Goal: Information Seeking & Learning: Learn about a topic

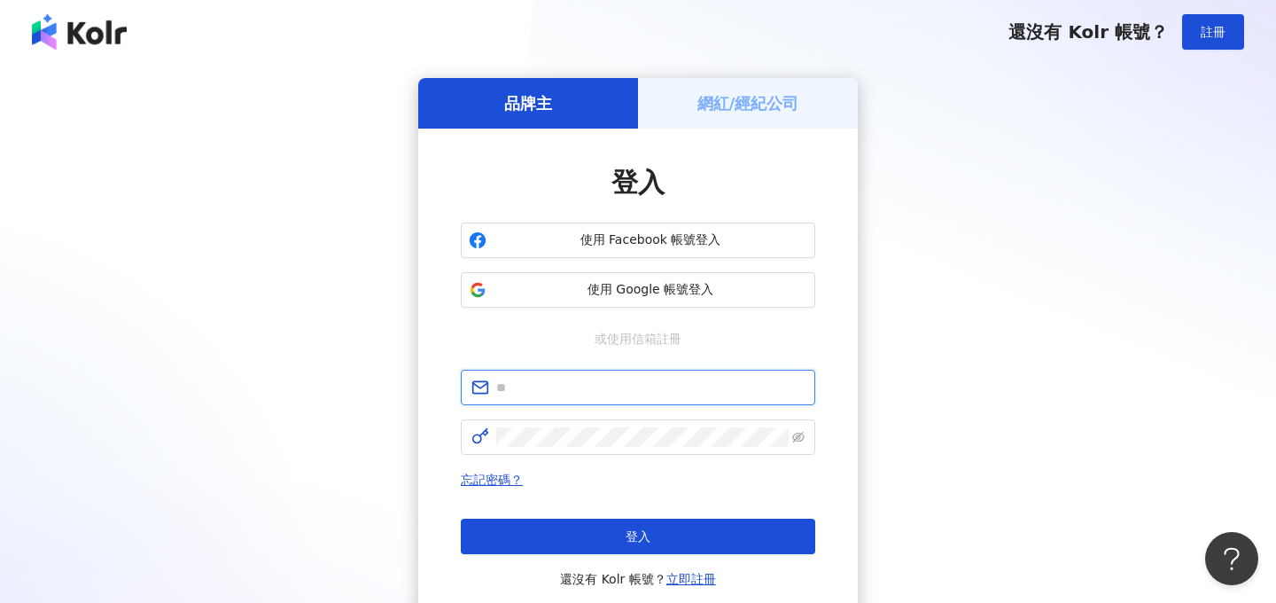
click at [521, 396] on input "text" at bounding box center [650, 387] width 308 height 19
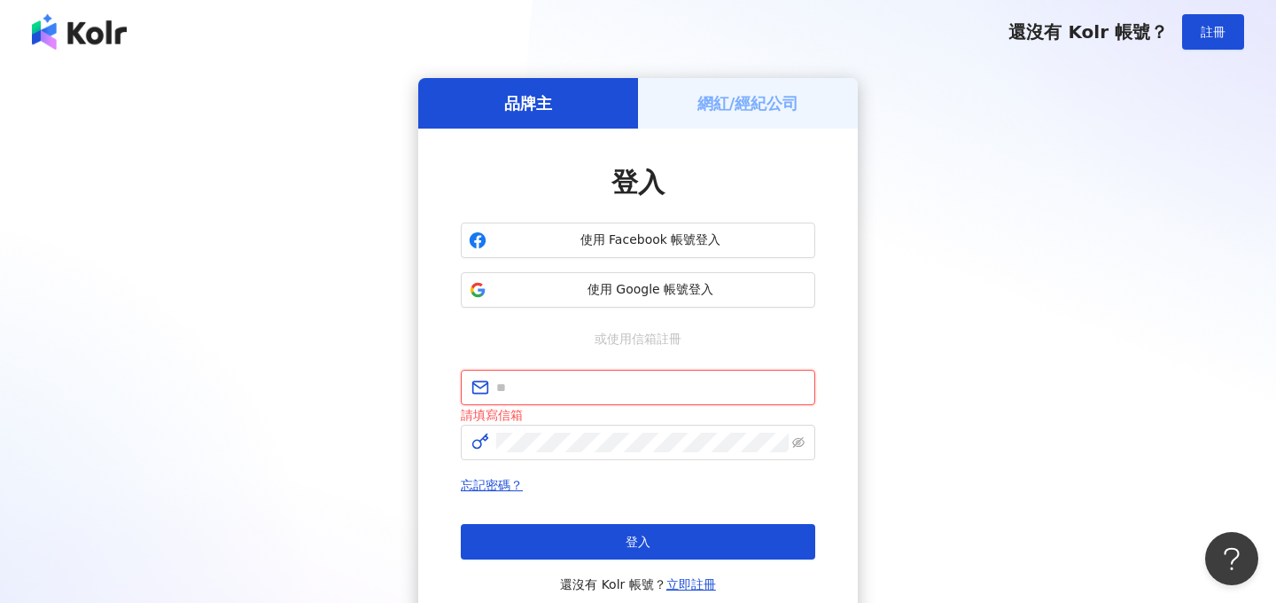
type input "**********"
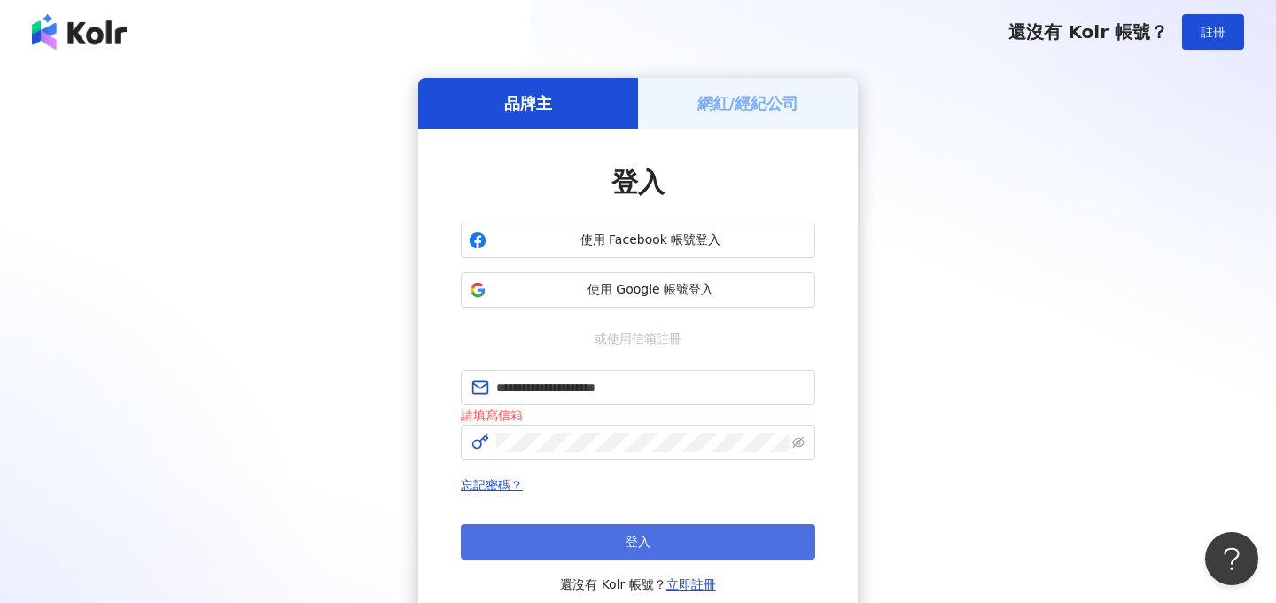
click at [585, 529] on button "登入" at bounding box center [638, 541] width 354 height 35
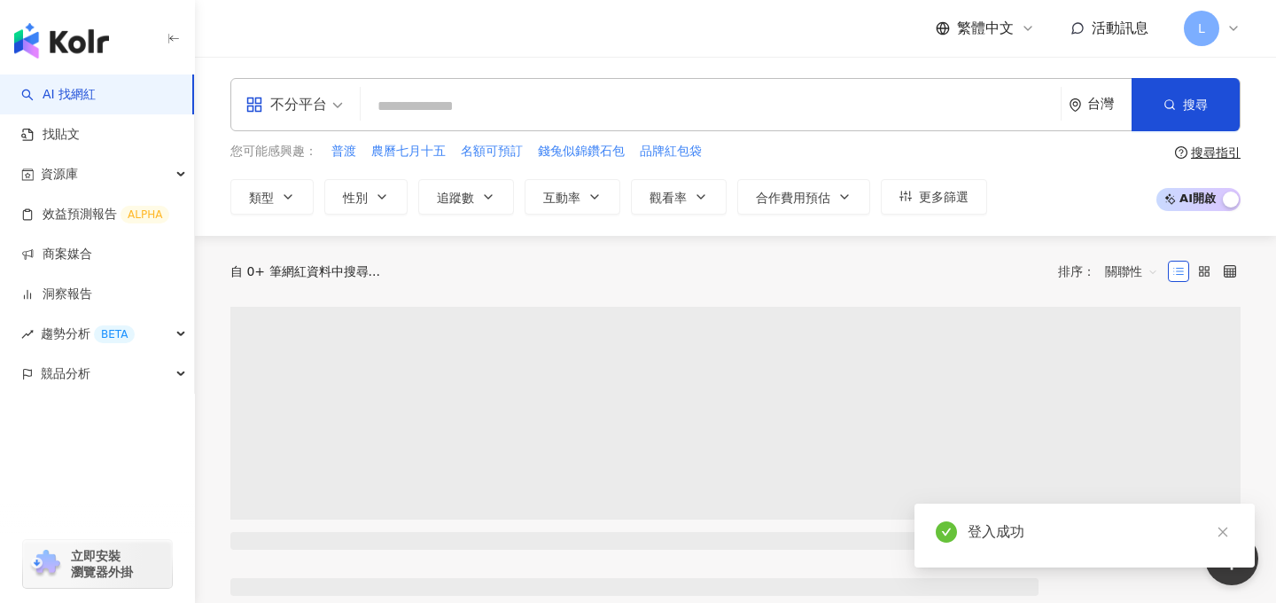
click at [582, 113] on input "search" at bounding box center [711, 107] width 686 height 34
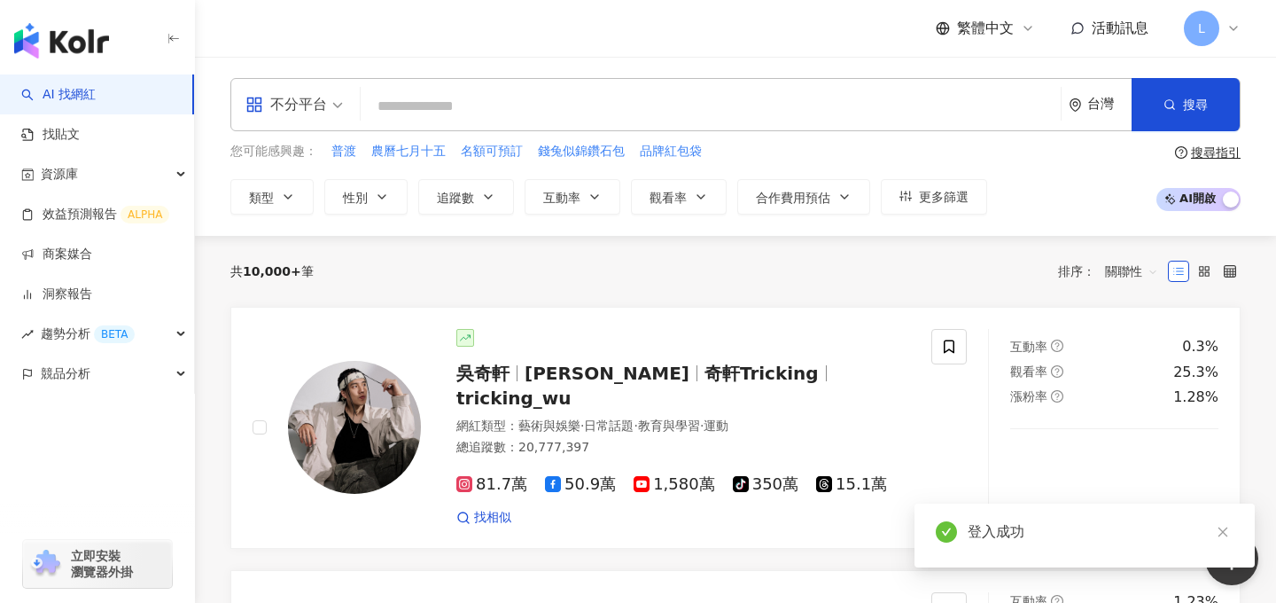
type input "*"
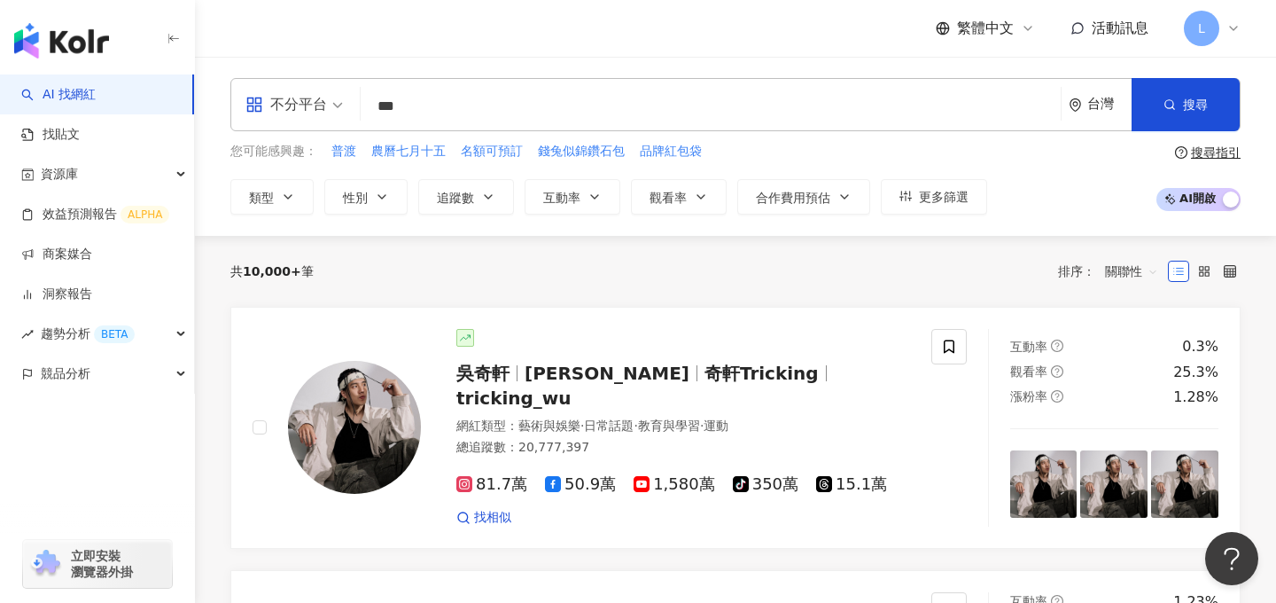
type input "***"
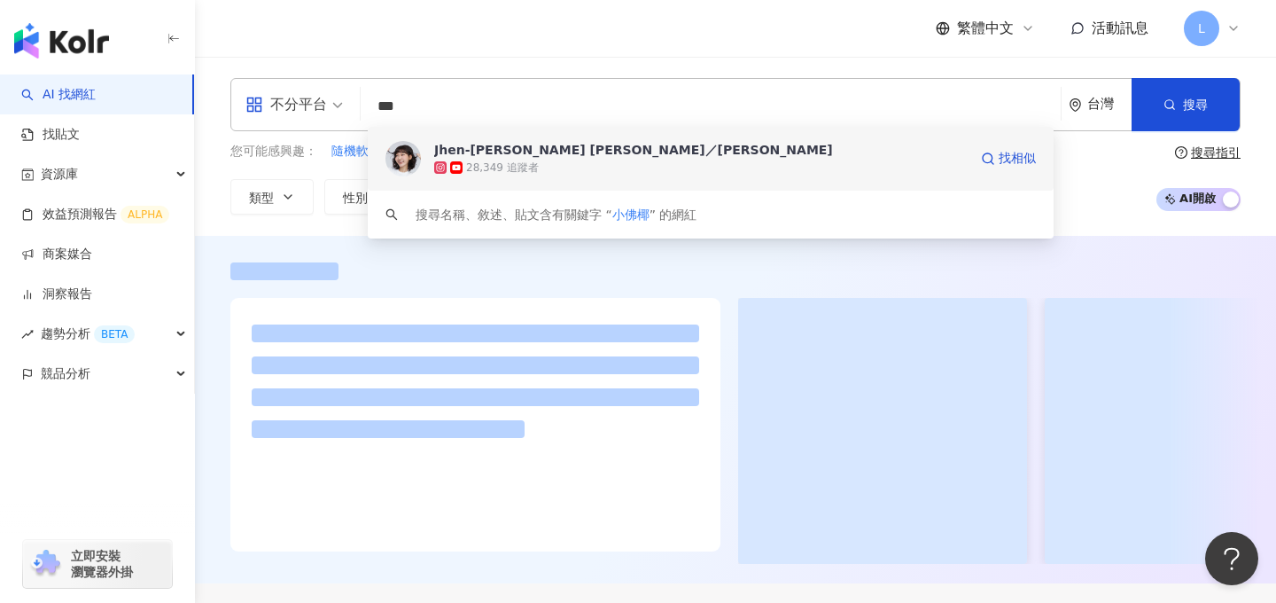
click at [525, 158] on div "Jhen-[PERSON_NAME] [PERSON_NAME]／[PERSON_NAME]" at bounding box center [633, 150] width 399 height 18
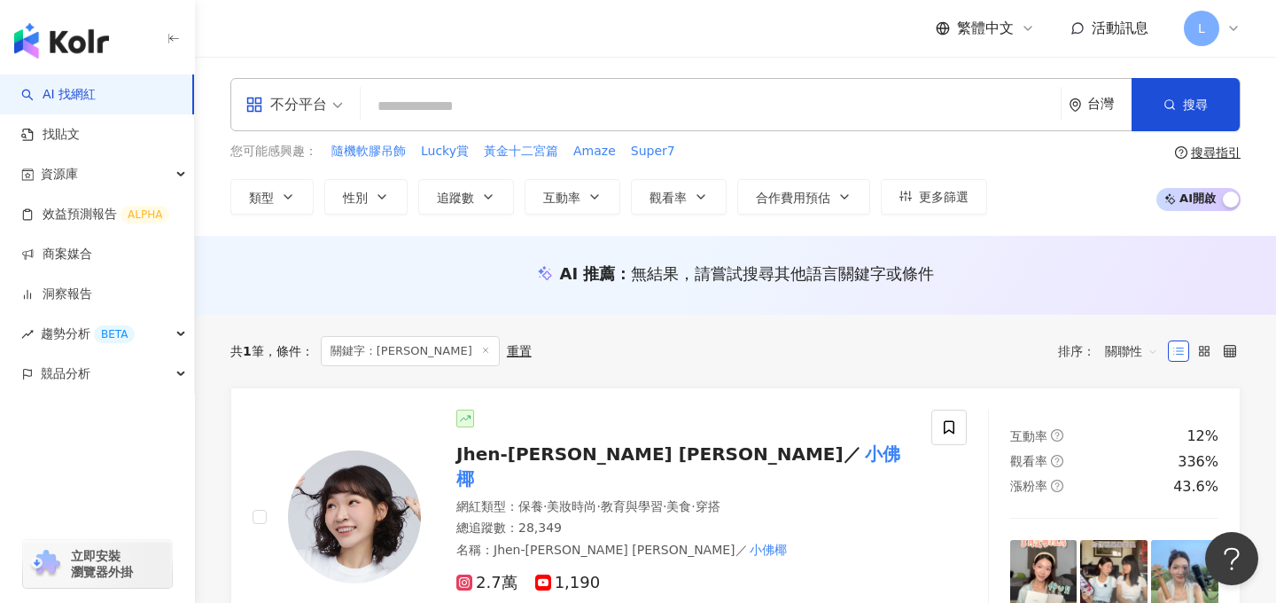
click at [501, 78] on div "不分平台 台灣 搜尋 5777c6db-6aee-4fc0-95c1-13276e65a454 Jhen-Yu Lin／小佛椰 28,349 追蹤者 搜尋名稱…" at bounding box center [735, 104] width 1010 height 53
click at [501, 101] on input "search" at bounding box center [711, 107] width 686 height 34
paste input "**********"
type input "**********"
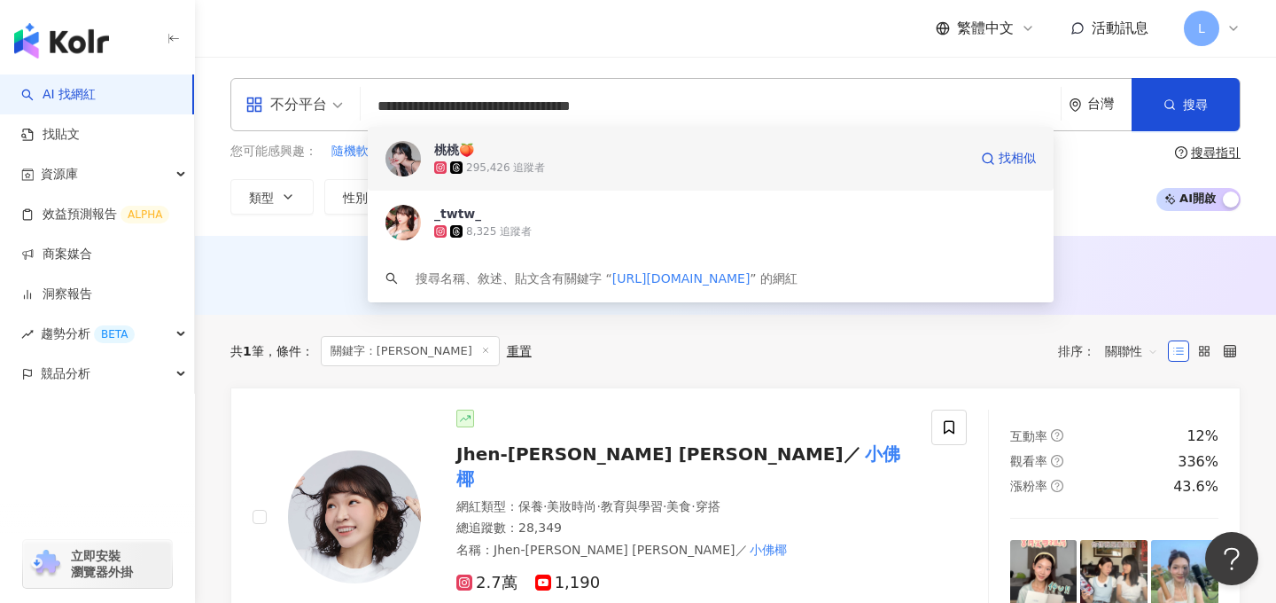
click at [538, 145] on span "桃桃🍑" at bounding box center [701, 150] width 534 height 18
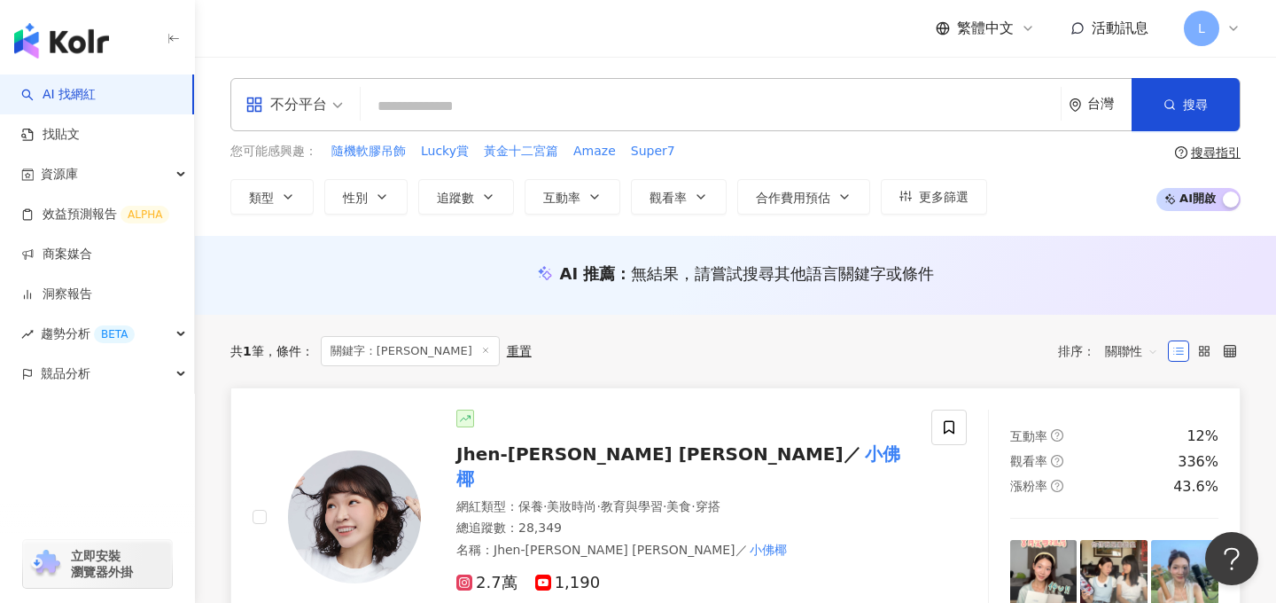
click at [819, 432] on div "Jhen-Yu Lin／ 小佛椰 網紅類型 ： 保養 · 美妝時尚 · 教育與學習 · 美食 · 穿搭 總追蹤數 ： 28,349 名稱 ： Jhen-Yu …" at bounding box center [665, 516] width 489 height 215
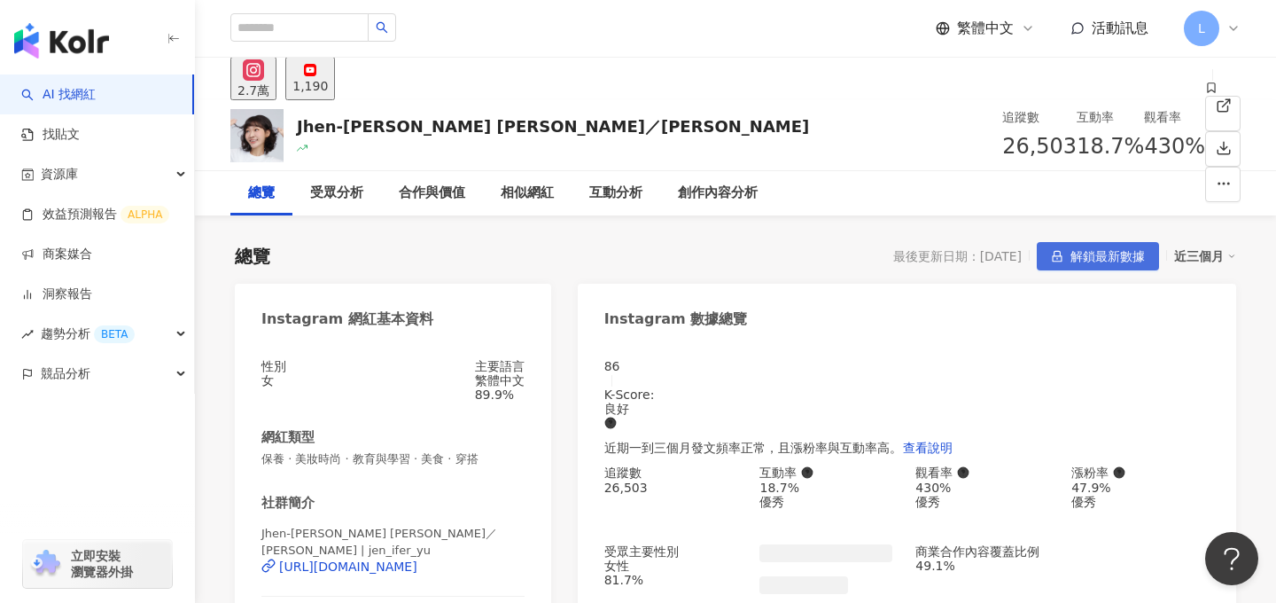
click at [1067, 254] on button "解鎖最新數據" at bounding box center [1098, 256] width 122 height 28
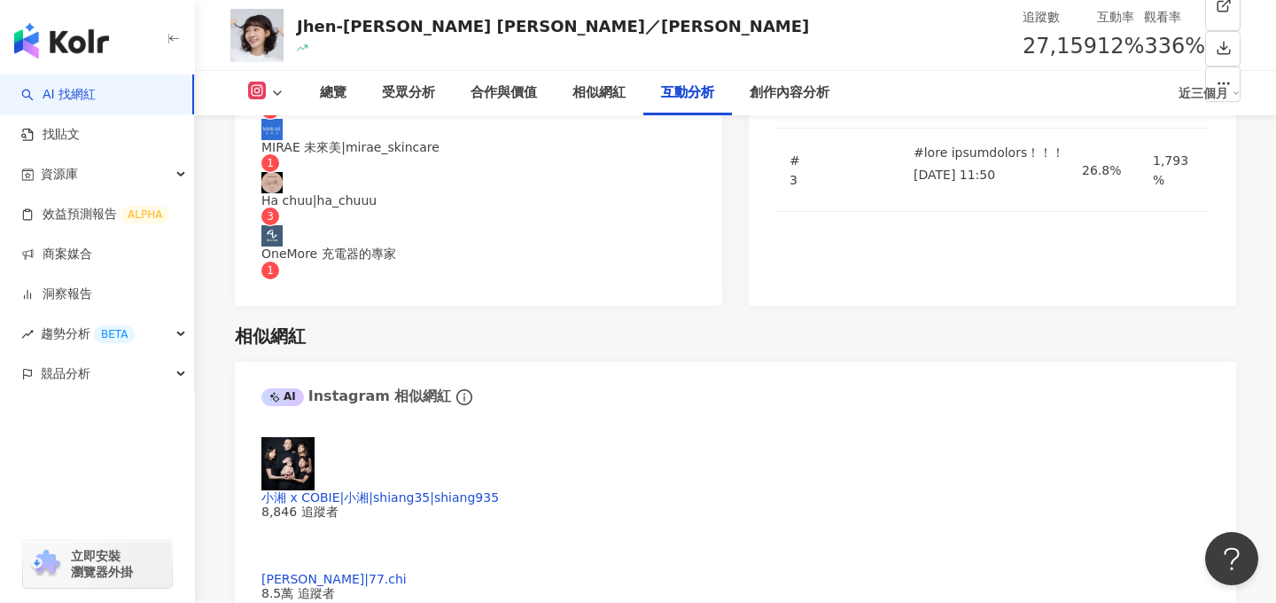
scroll to position [3509, 0]
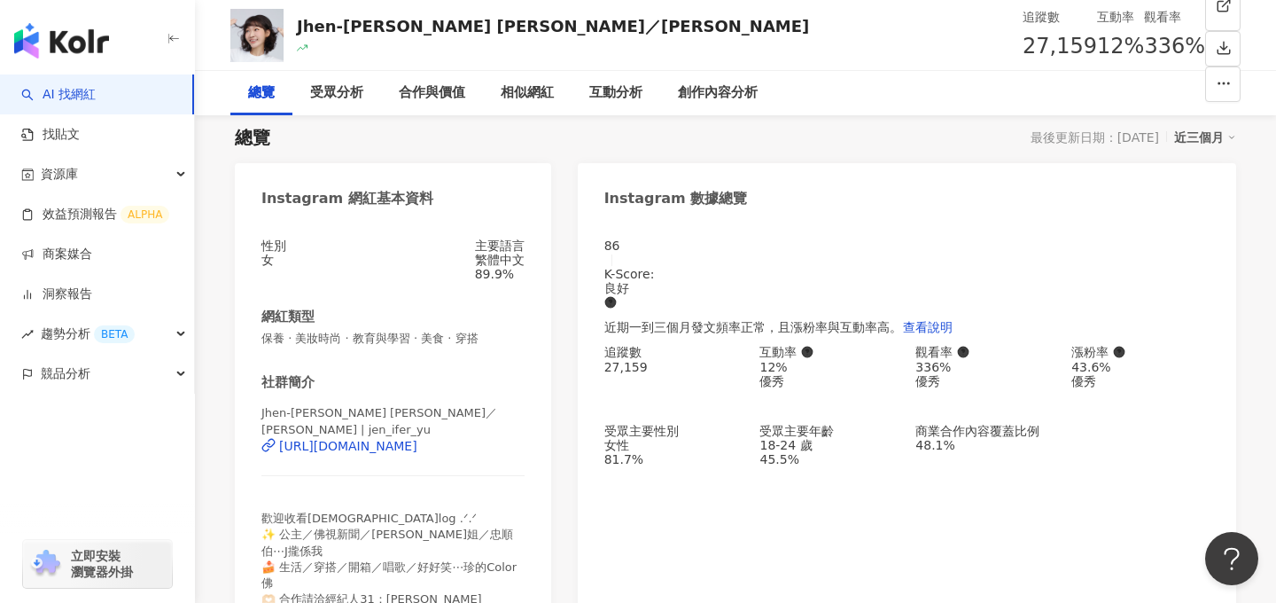
scroll to position [0, 0]
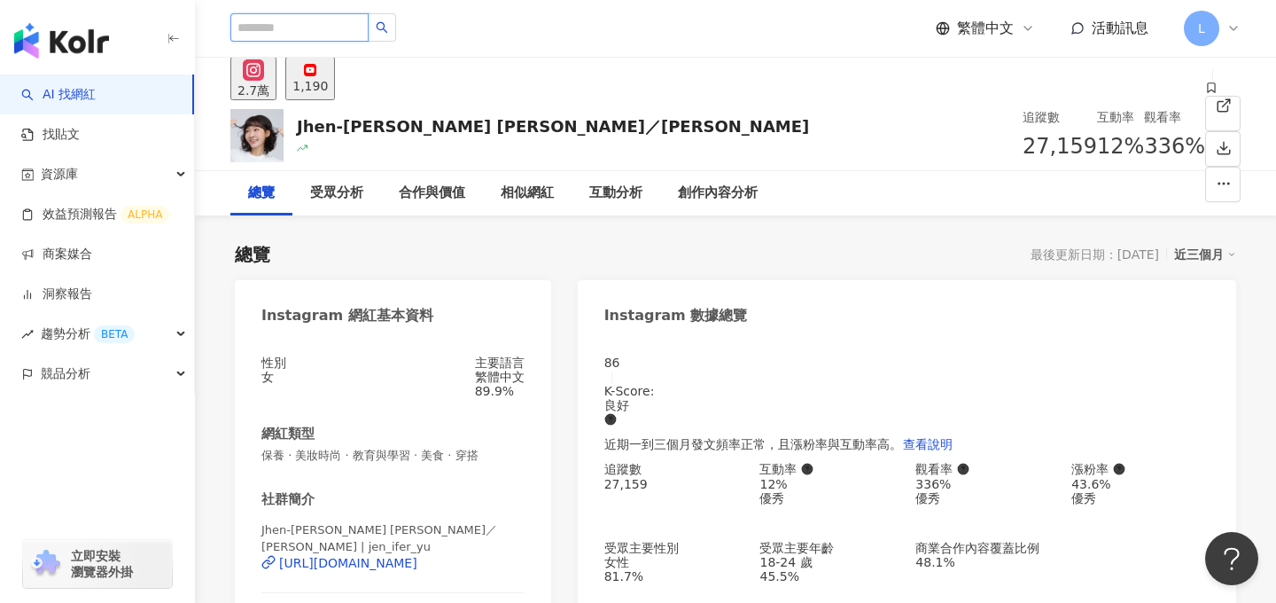
click at [309, 35] on input "search" at bounding box center [299, 27] width 138 height 28
type input "*****"
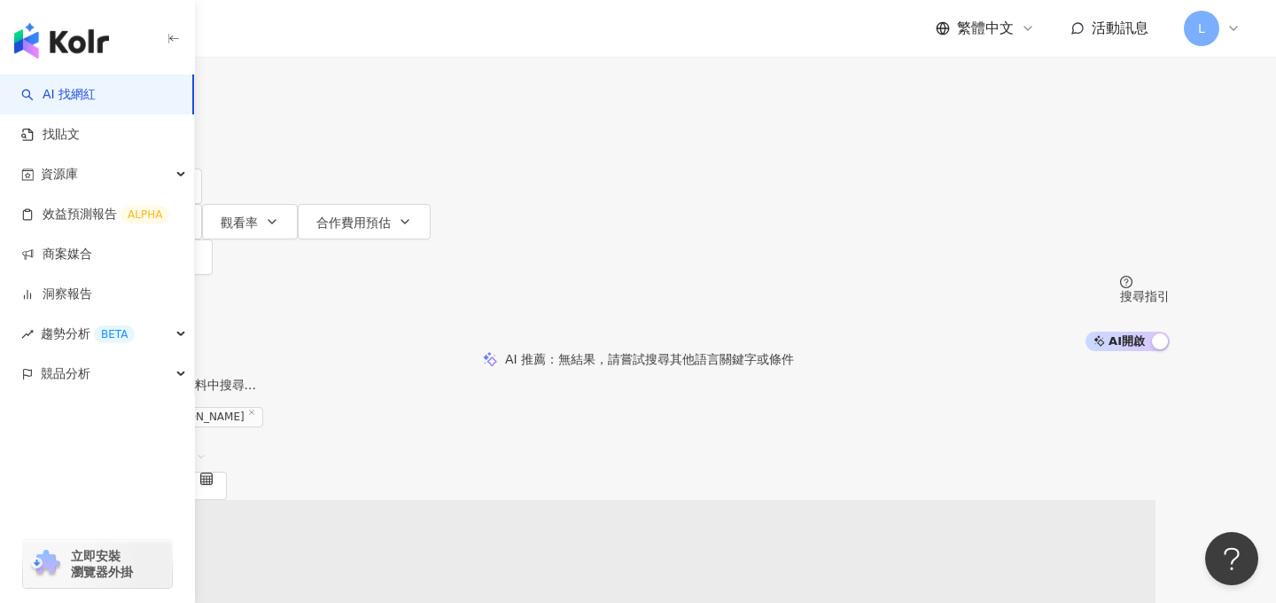
click at [364, 34] on input "*****" at bounding box center [293, 17] width 144 height 34
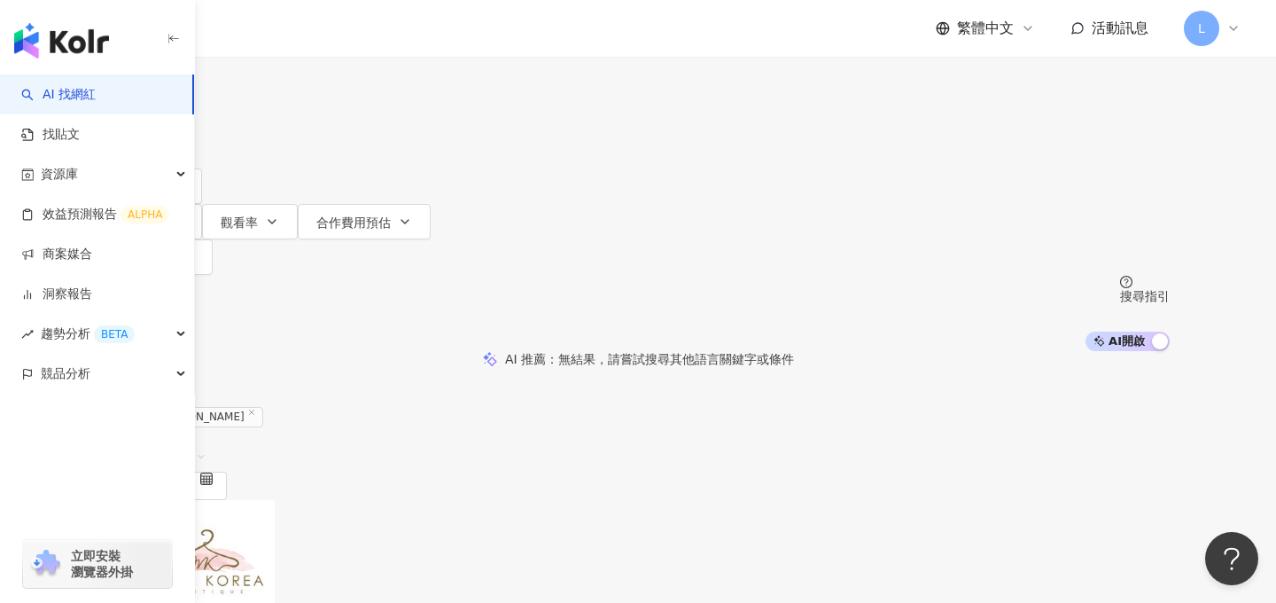
click at [364, 34] on input "*****" at bounding box center [293, 17] width 144 height 34
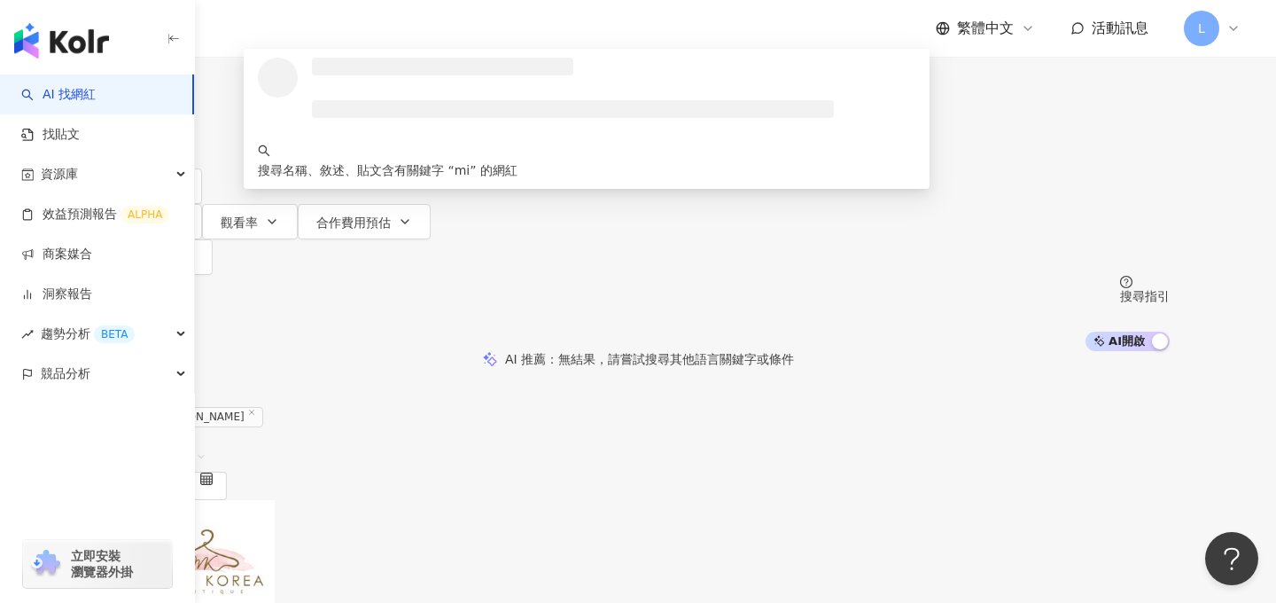
type input "*"
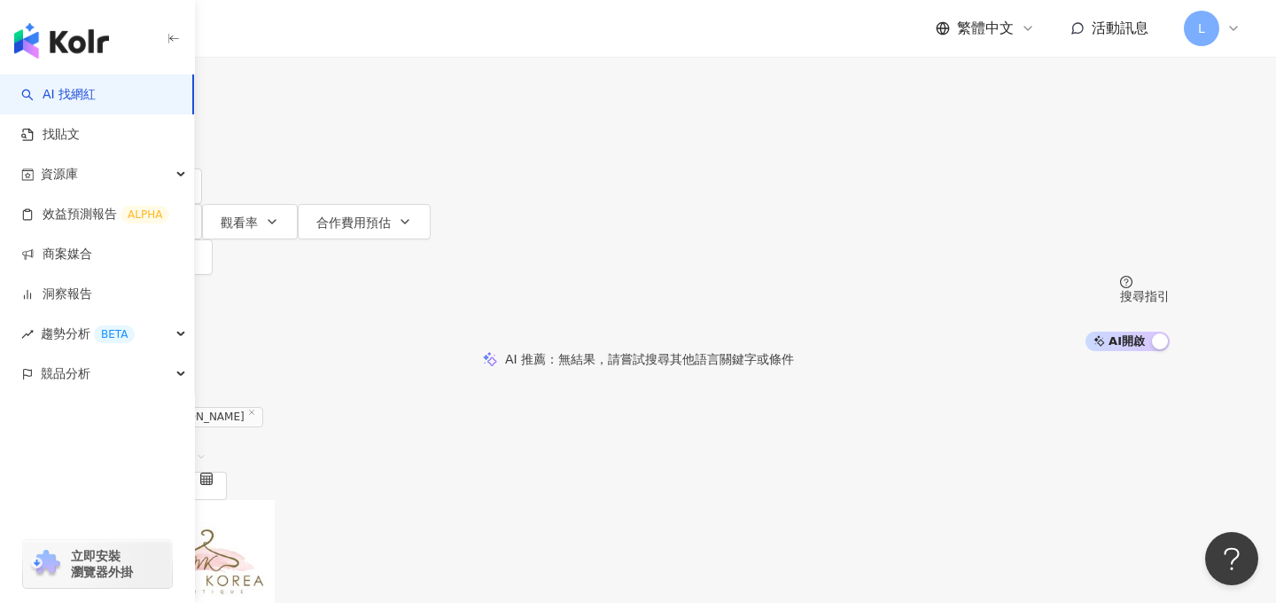
click at [364, 34] on input "search" at bounding box center [293, 17] width 144 height 34
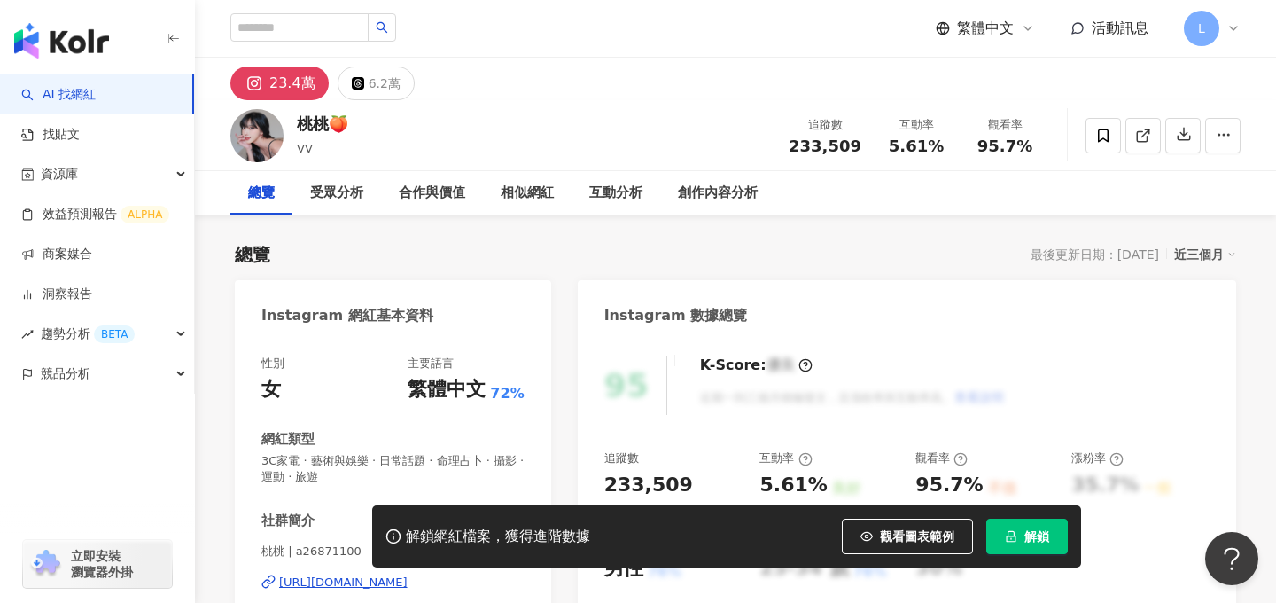
click at [1043, 541] on span "解鎖" at bounding box center [1036, 536] width 25 height 14
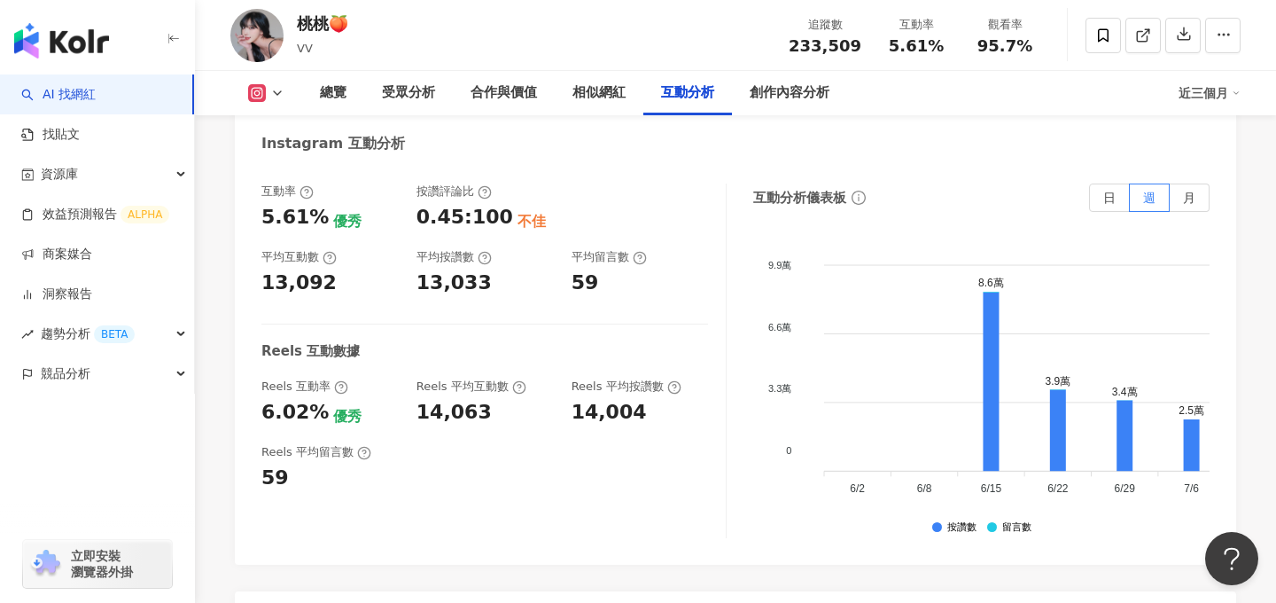
scroll to position [3552, 0]
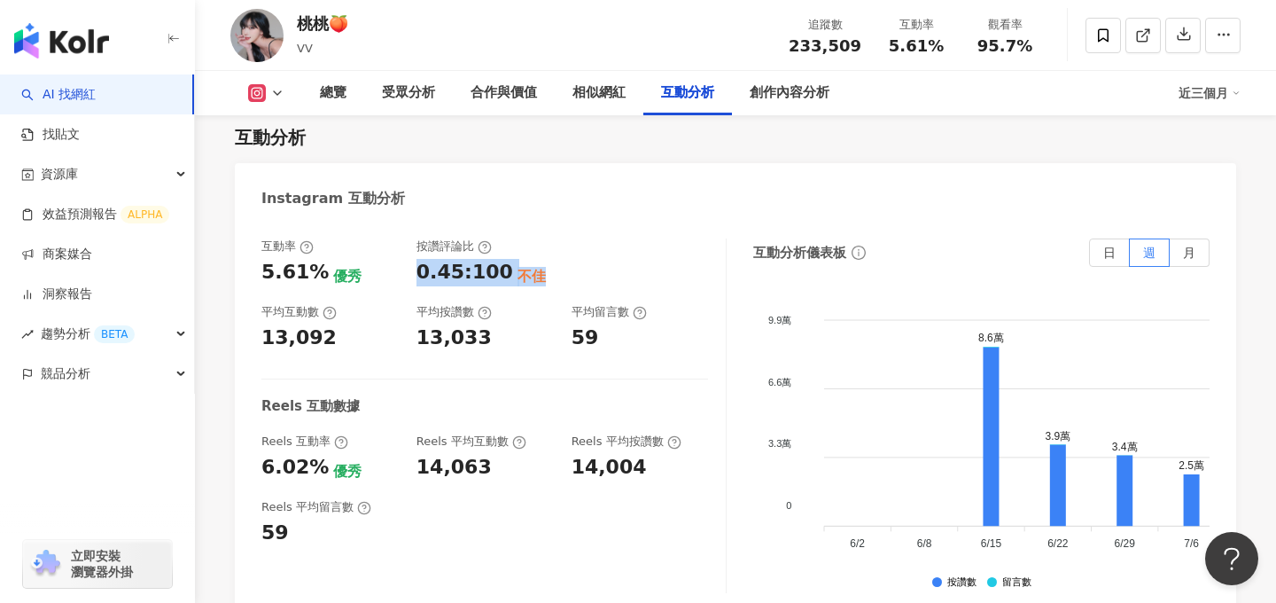
drag, startPoint x: 409, startPoint y: 218, endPoint x: 548, endPoint y: 224, distance: 139.3
click at [548, 238] on div "互動率 5.61% 優秀 按讚評論比 0.45:100 不佳 平均互動數 13,092 平均按讚數 13,033 平均留言數 59" at bounding box center [484, 294] width 447 height 113
click at [584, 238] on div at bounding box center [640, 262] width 137 height 48
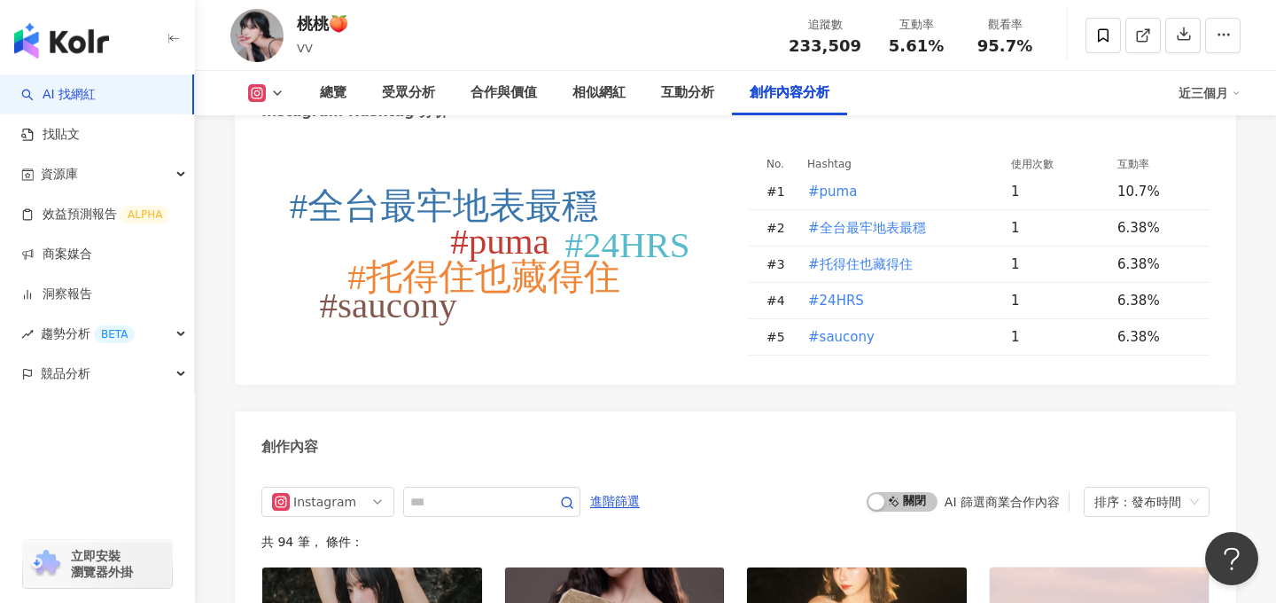
scroll to position [4976, 0]
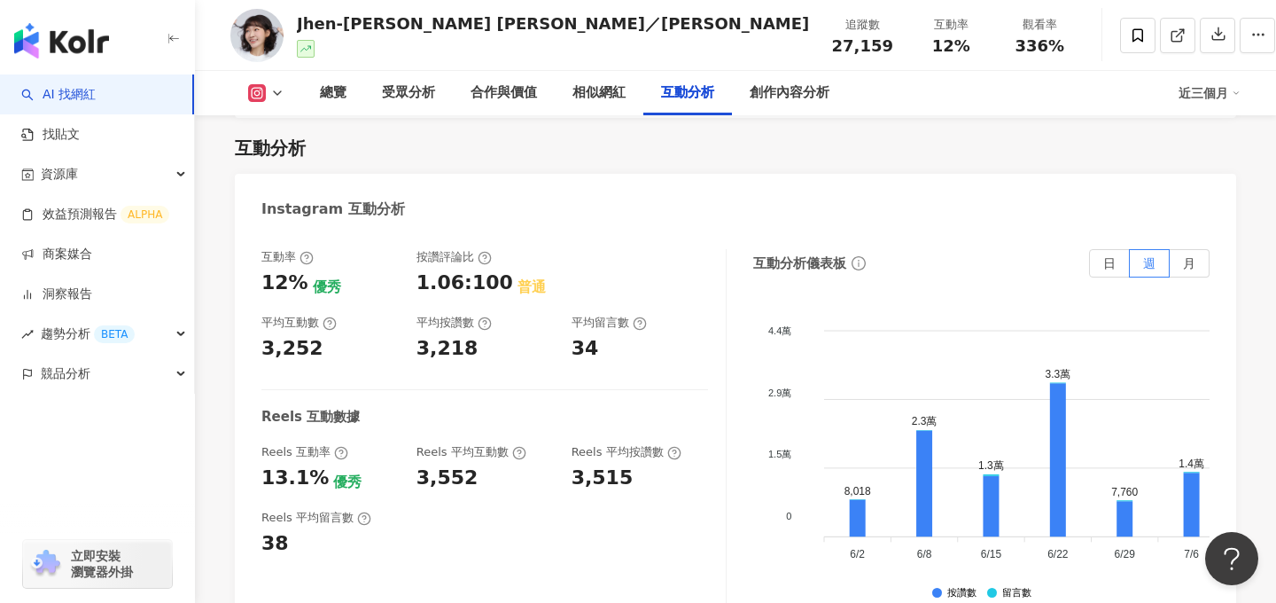
scroll to position [3554, 0]
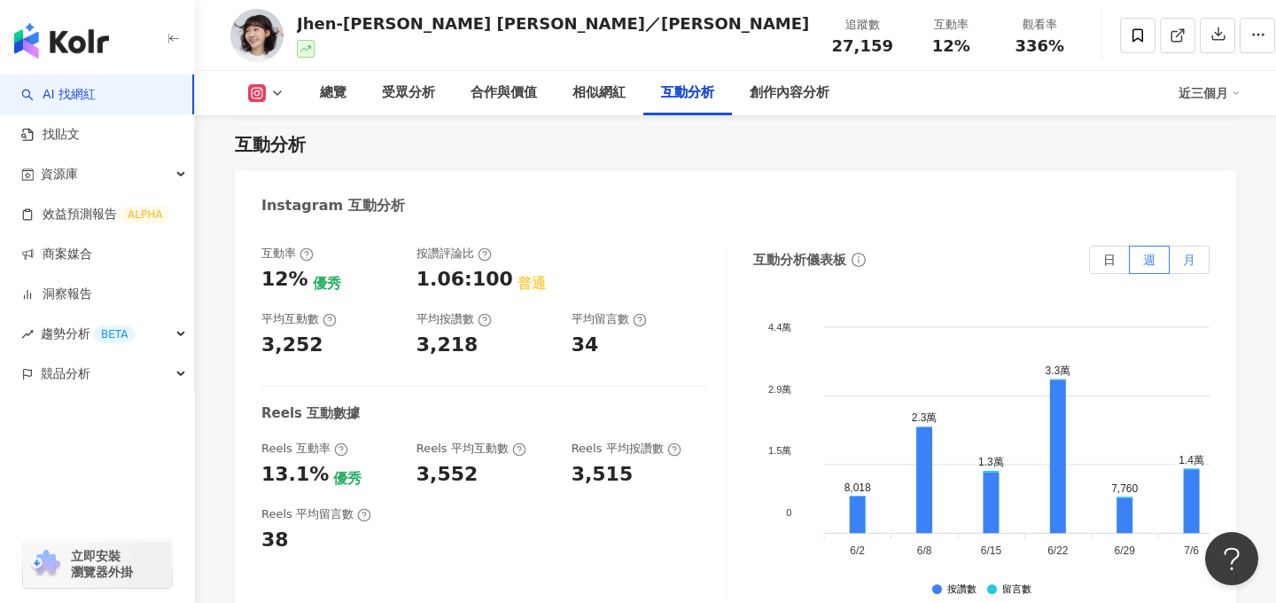
click at [1200, 245] on label "月" at bounding box center [1190, 259] width 40 height 28
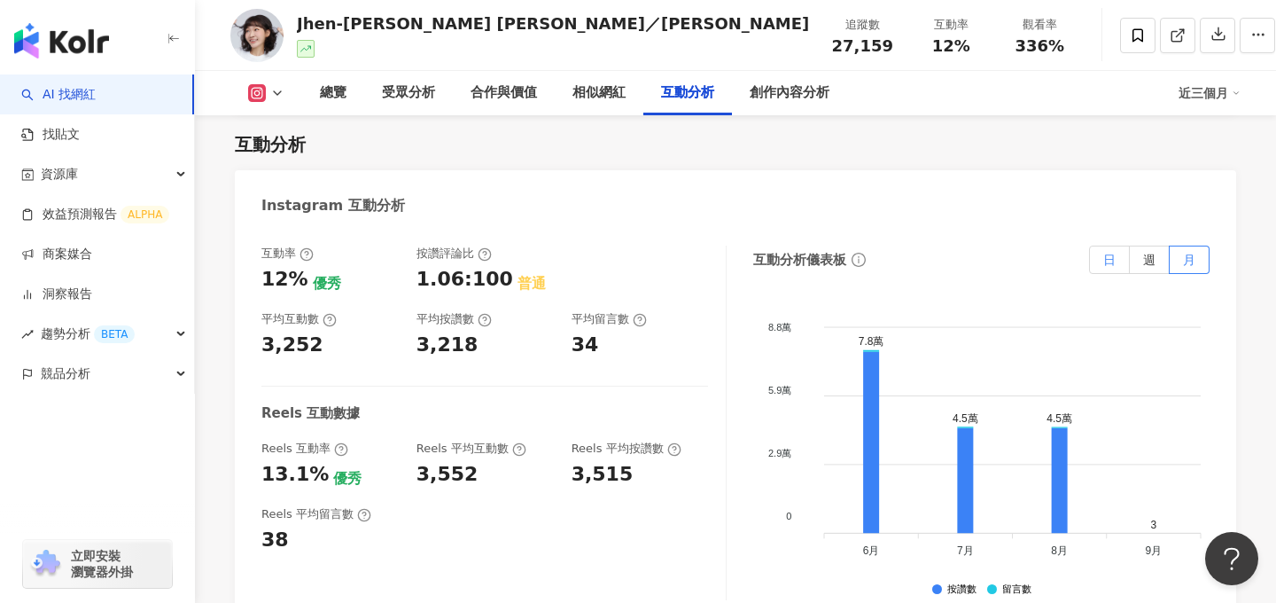
click at [1117, 245] on label "日" at bounding box center [1109, 259] width 41 height 28
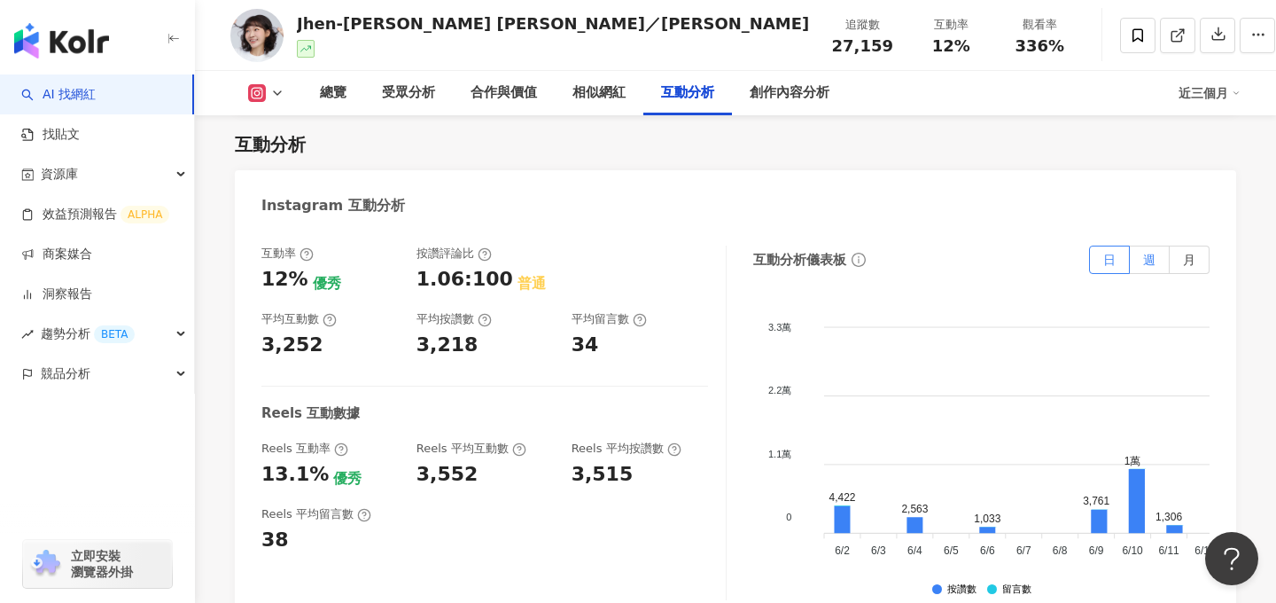
click at [1157, 245] on label "週" at bounding box center [1150, 259] width 40 height 28
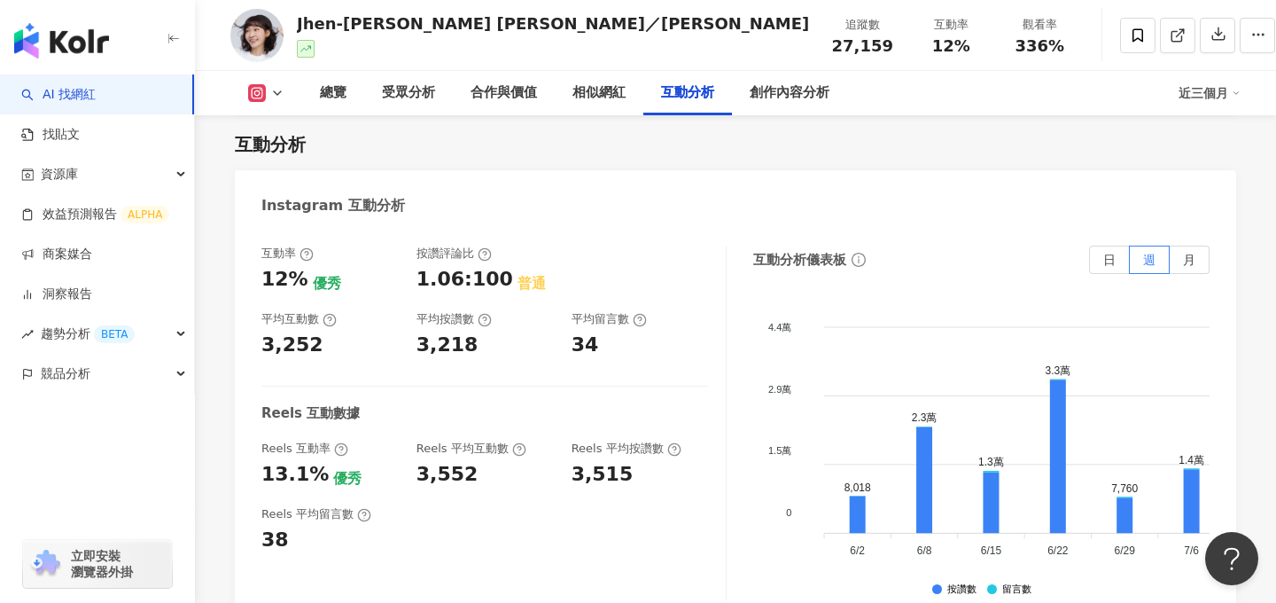
click at [488, 248] on circle at bounding box center [485, 254] width 12 height 12
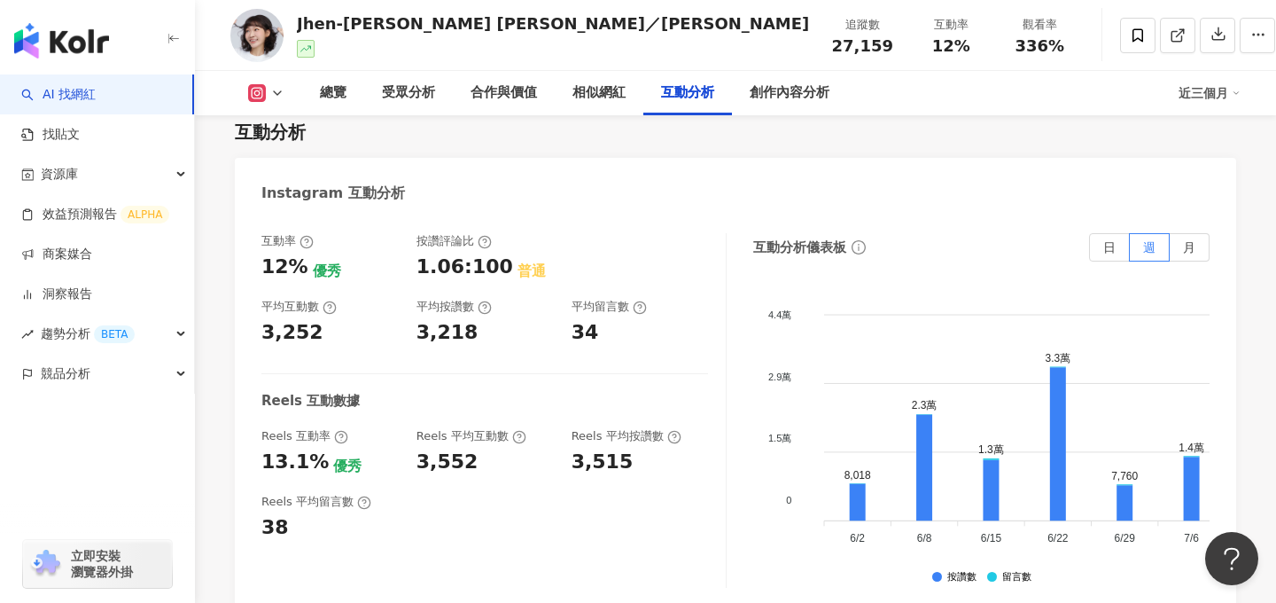
scroll to position [3572, 0]
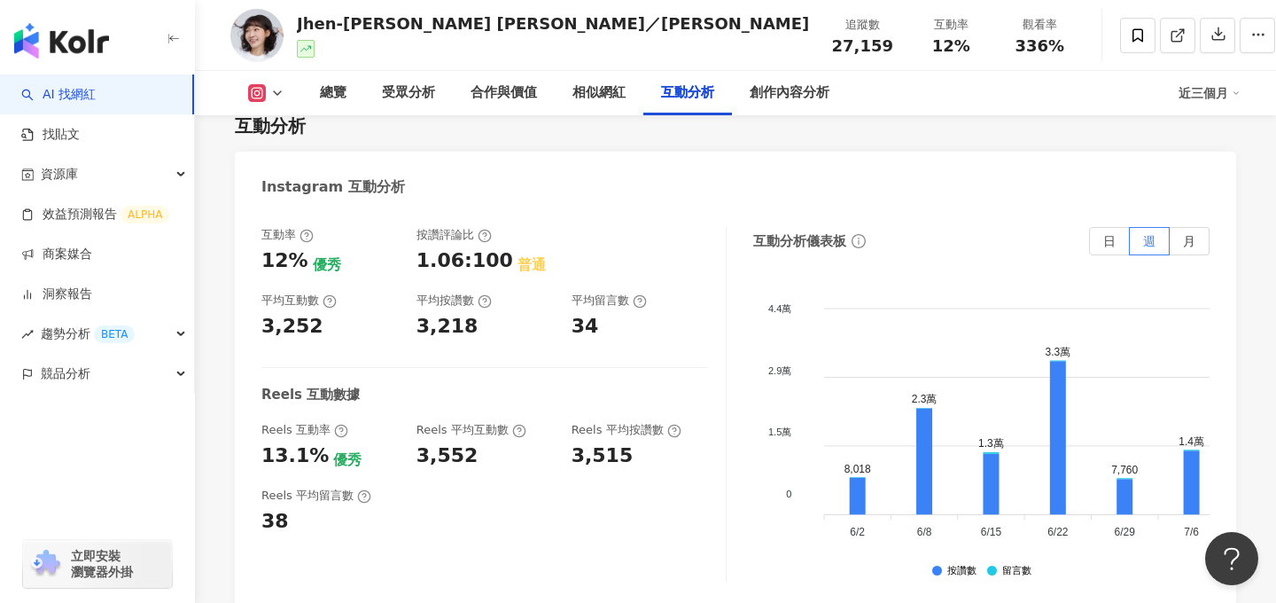
click at [489, 227] on div "按讚評論比 1.06:100 普通" at bounding box center [485, 251] width 137 height 48
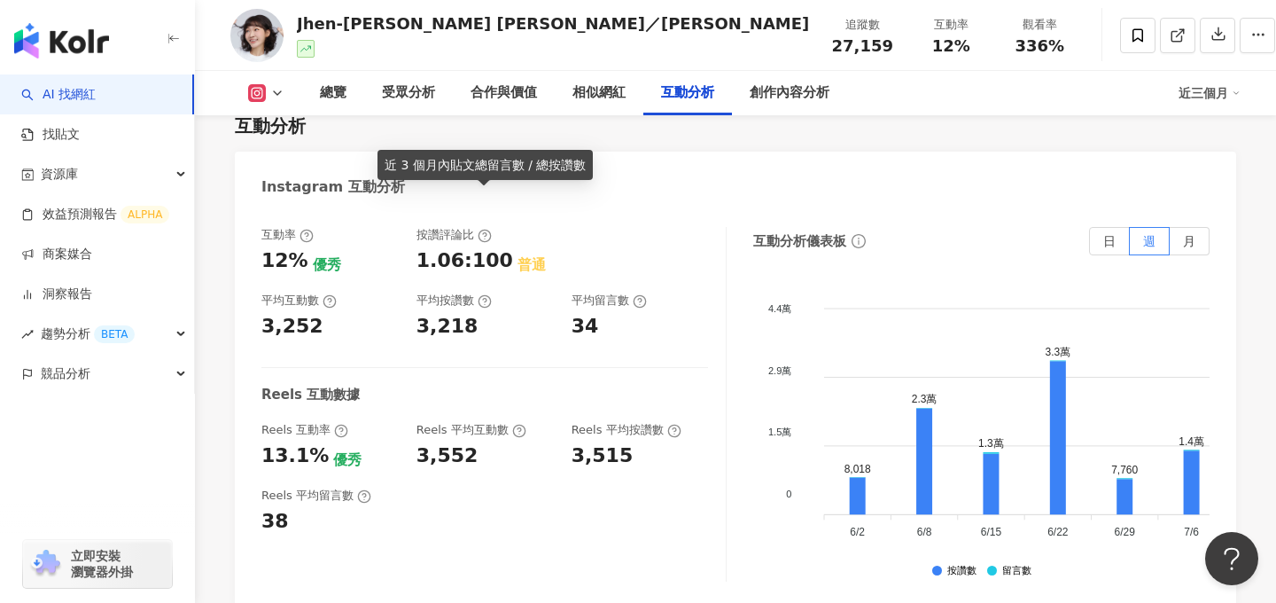
click at [486, 229] on icon at bounding box center [485, 236] width 14 height 14
